Goal: Transaction & Acquisition: Purchase product/service

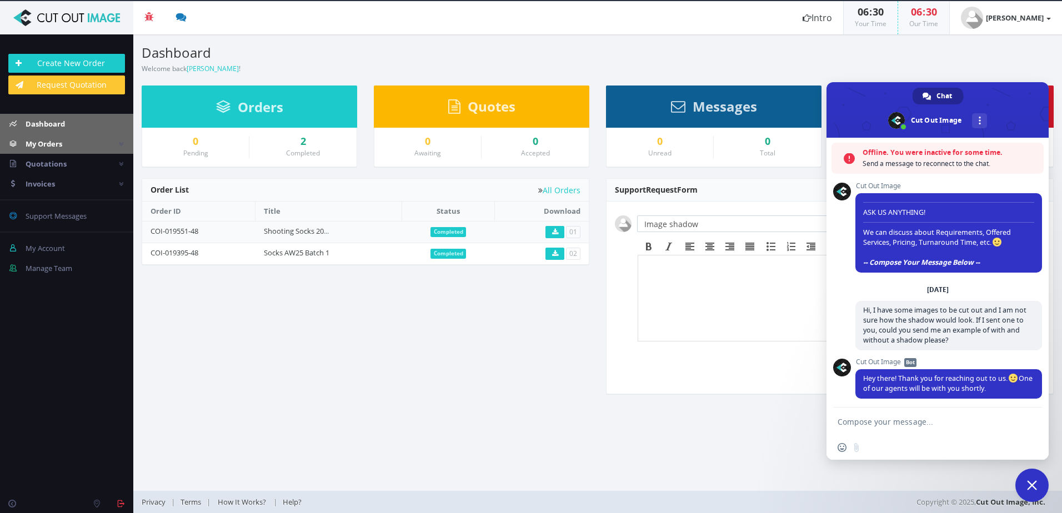
drag, startPoint x: 53, startPoint y: 142, endPoint x: 62, endPoint y: 146, distance: 9.5
click at [53, 142] on span "My Orders" at bounding box center [44, 144] width 37 height 10
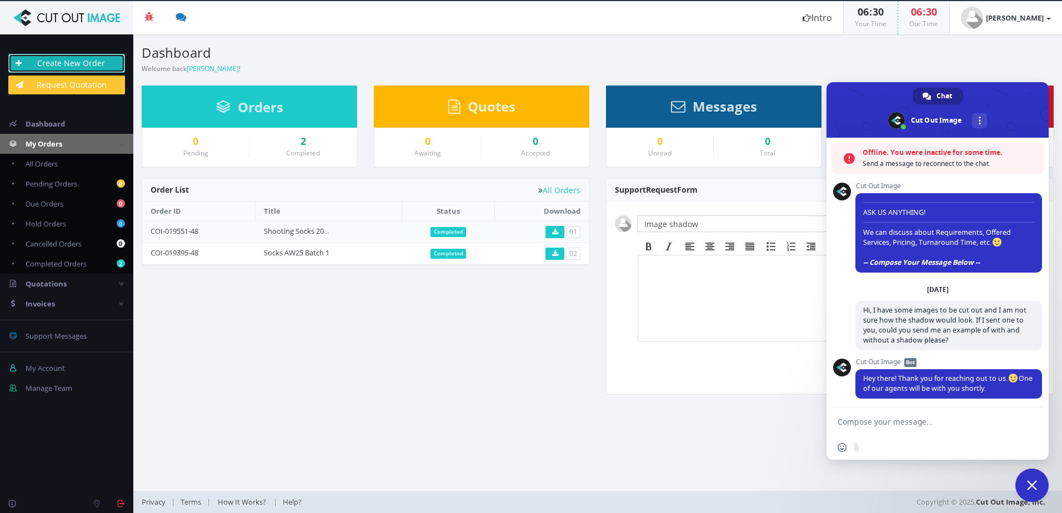
click at [68, 71] on link "Create New Order" at bounding box center [66, 63] width 117 height 19
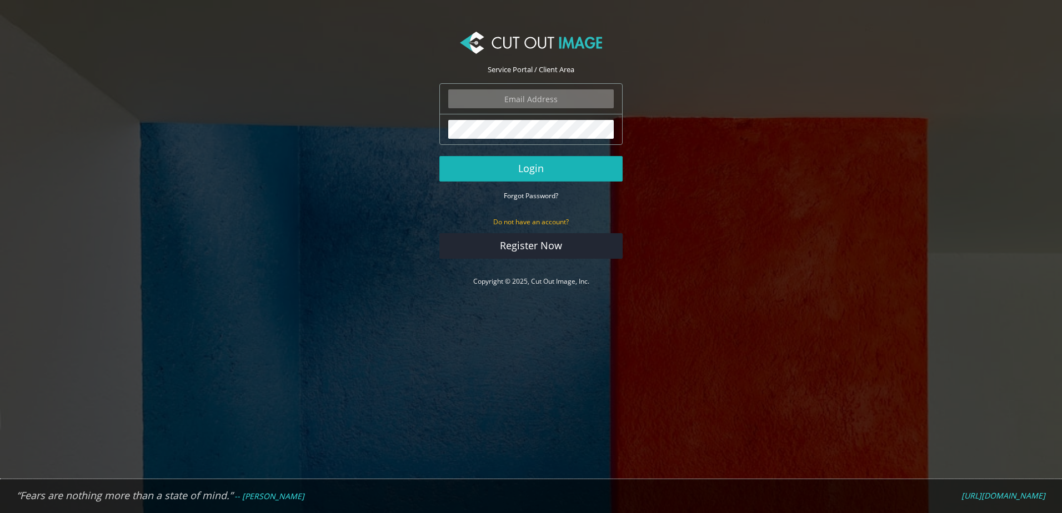
type input "[PERSON_NAME][EMAIL_ADDRESS][DOMAIN_NAME]"
click at [578, 172] on button "Login" at bounding box center [530, 169] width 183 height 26
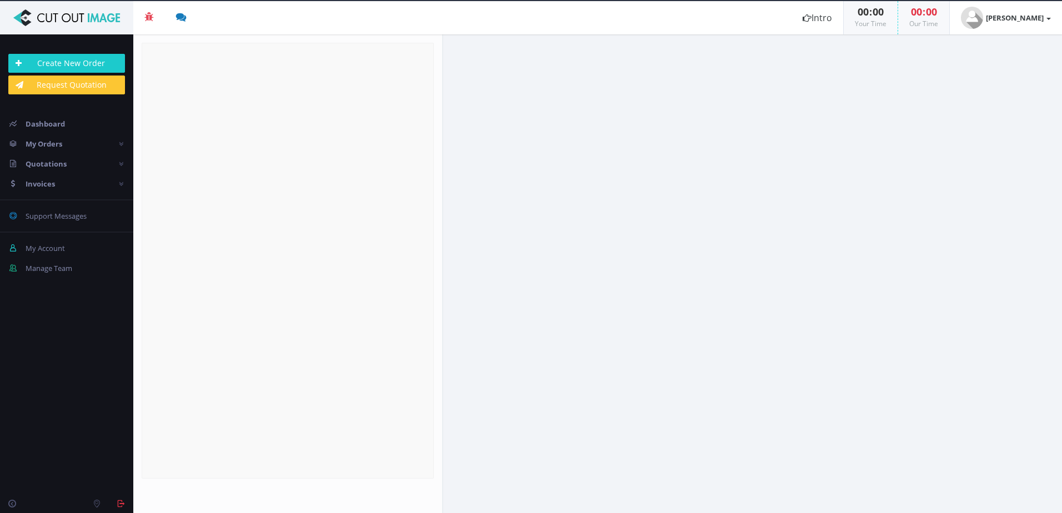
radio input "true"
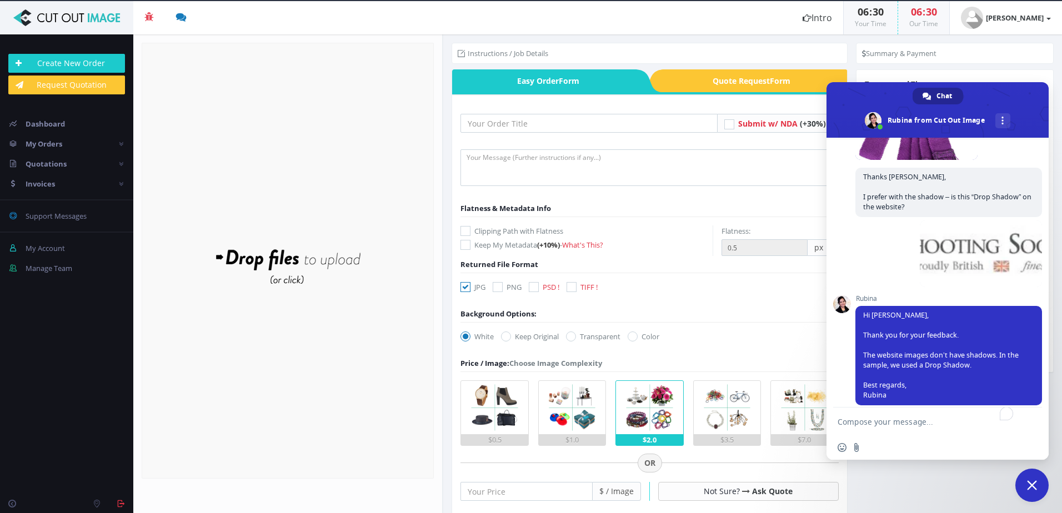
scroll to position [56, 0]
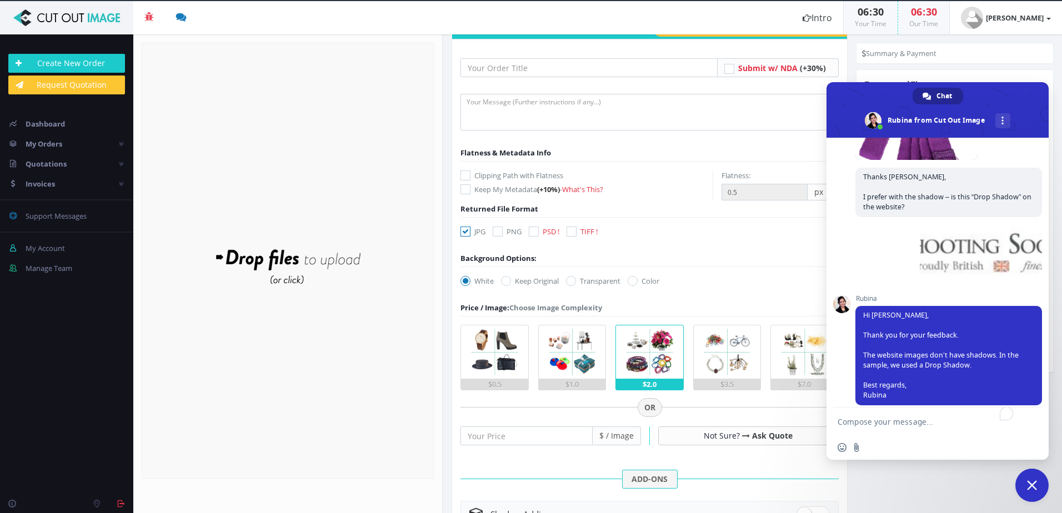
click at [1041, 488] on span "Close chat" at bounding box center [1031, 485] width 33 height 33
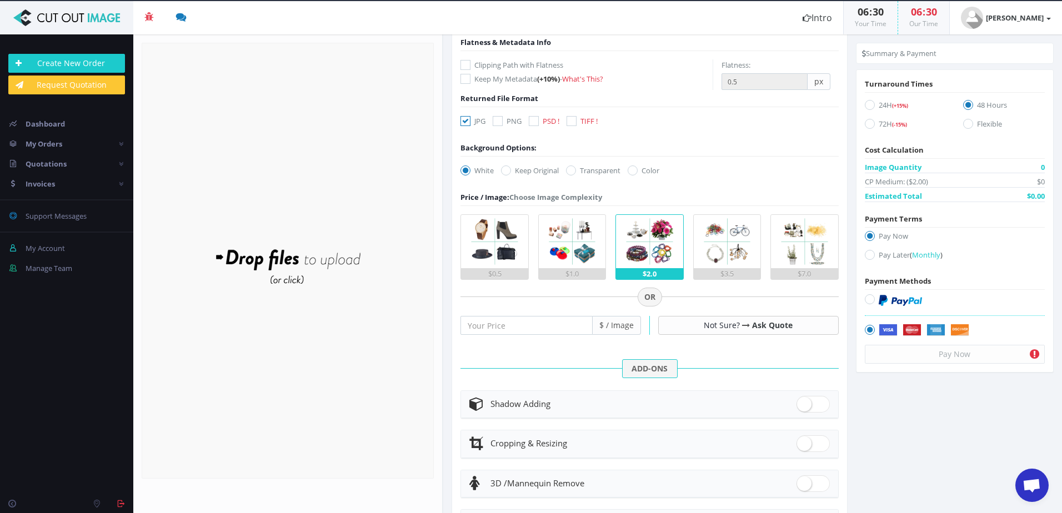
scroll to position [167, 0]
click at [598, 402] on div "Shadow Adding" at bounding box center [649, 404] width 360 height 16
click at [814, 403] on span at bounding box center [813, 403] width 33 height 17
click at [804, 403] on input "checkbox" at bounding box center [800, 401] width 7 height 7
checkbox input "true"
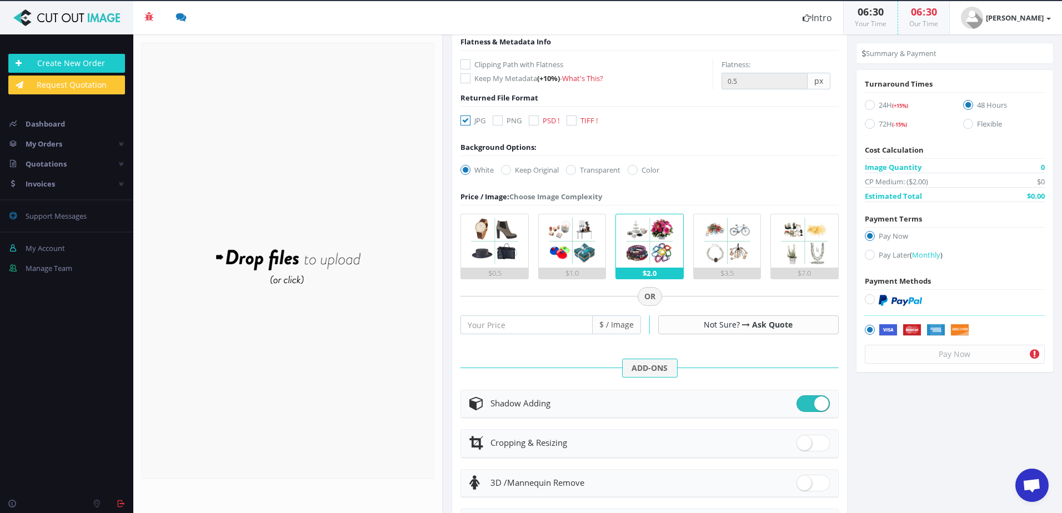
radio input "true"
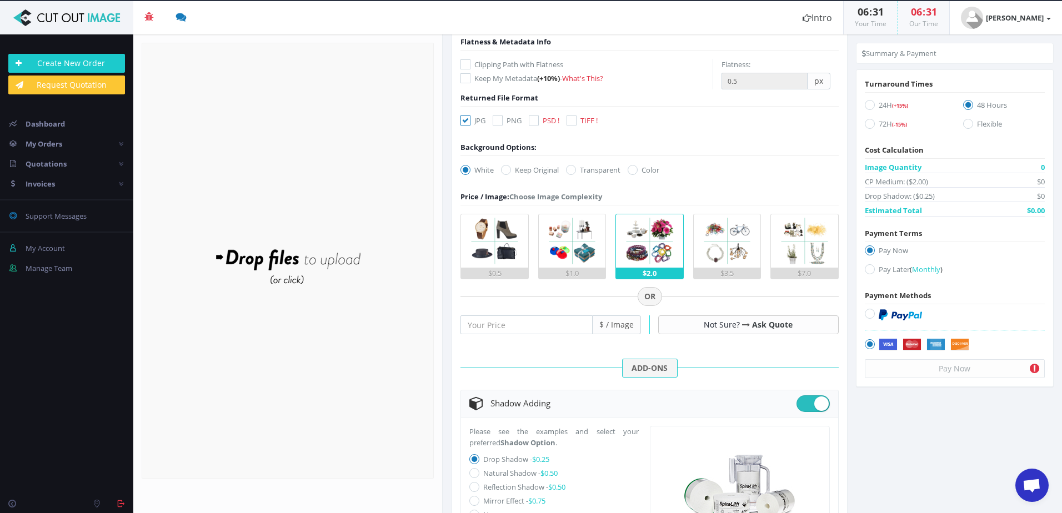
click at [585, 243] on img at bounding box center [571, 240] width 53 height 53
click at [0, 0] on input "$1.0" at bounding box center [0, 0] width 0 height 0
